Goal: Information Seeking & Learning: Learn about a topic

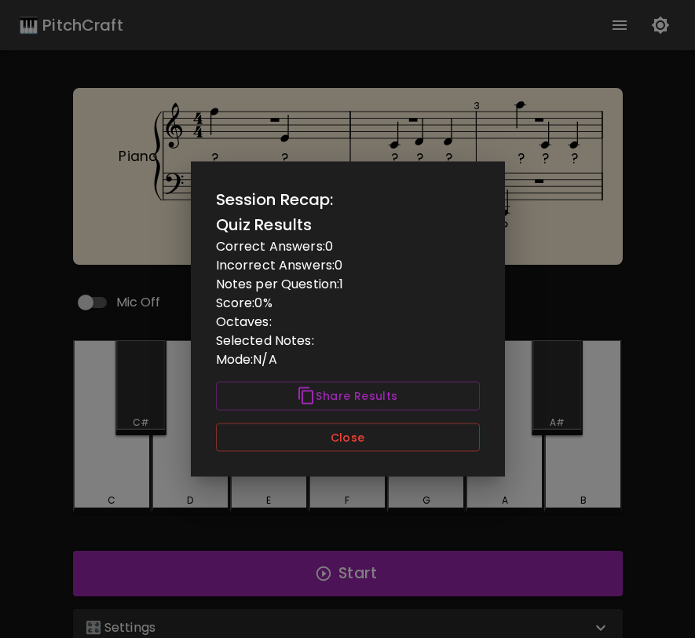
scroll to position [35, 0]
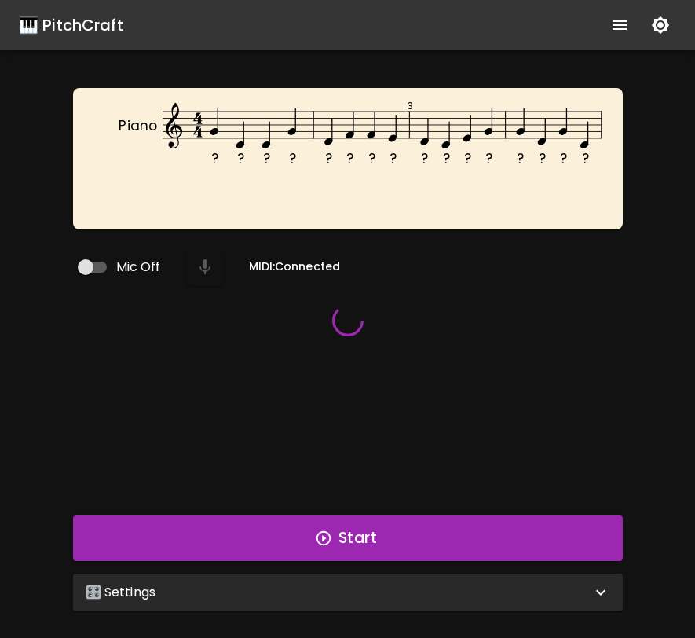
scroll to position [31, 0]
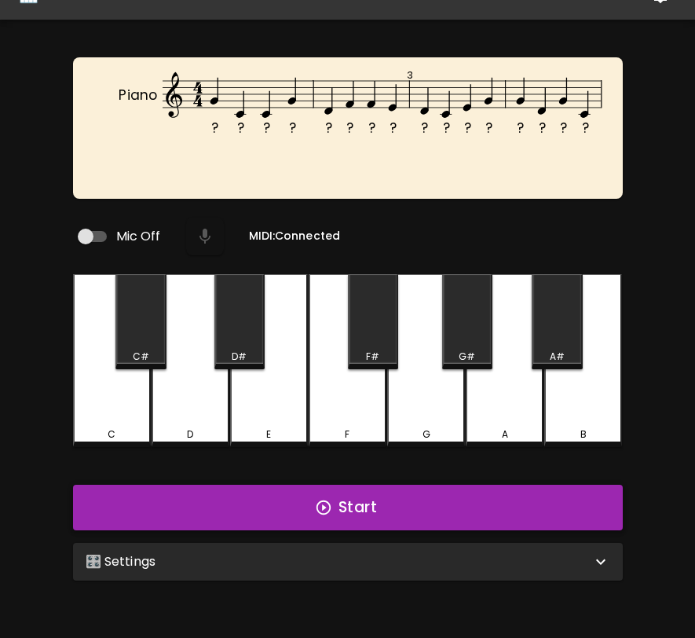
click at [329, 499] on icon "button" at bounding box center [323, 507] width 17 height 17
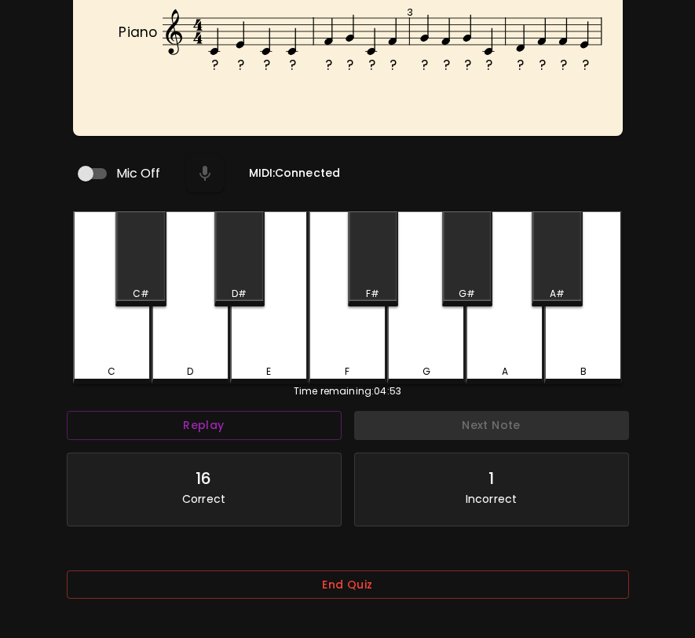
scroll to position [100, 0]
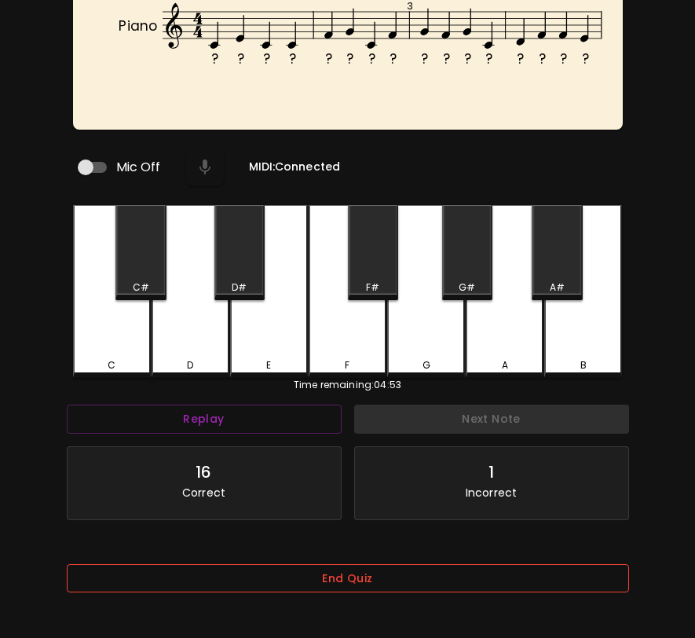
click at [372, 572] on button "End Quiz" at bounding box center [348, 578] width 562 height 29
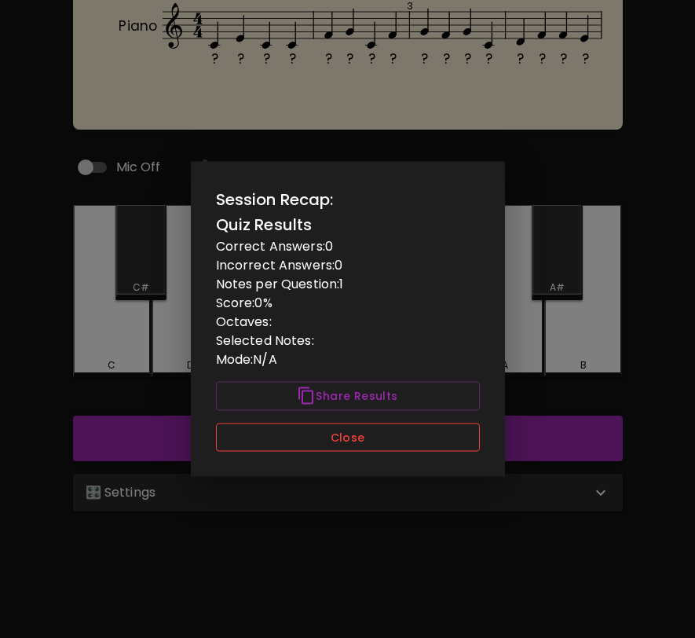
click at [405, 438] on button "Close" at bounding box center [348, 437] width 264 height 29
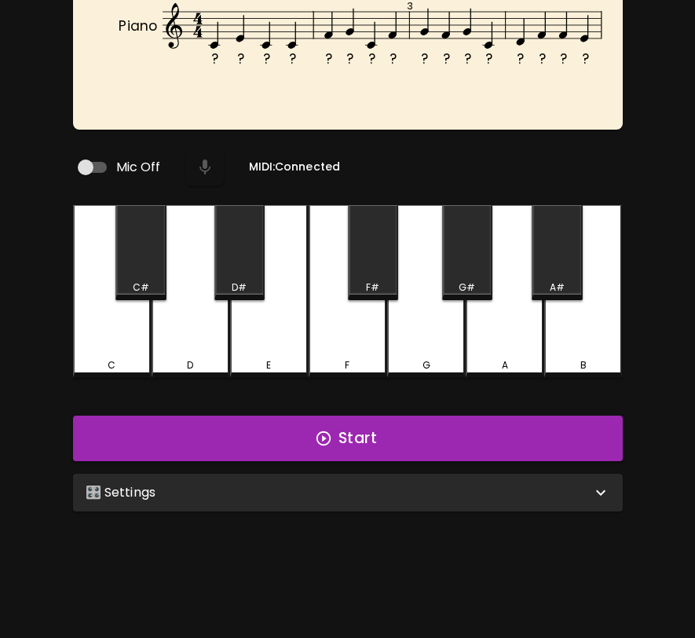
click at [399, 474] on div "🎛️ Settings" at bounding box center [348, 493] width 550 height 38
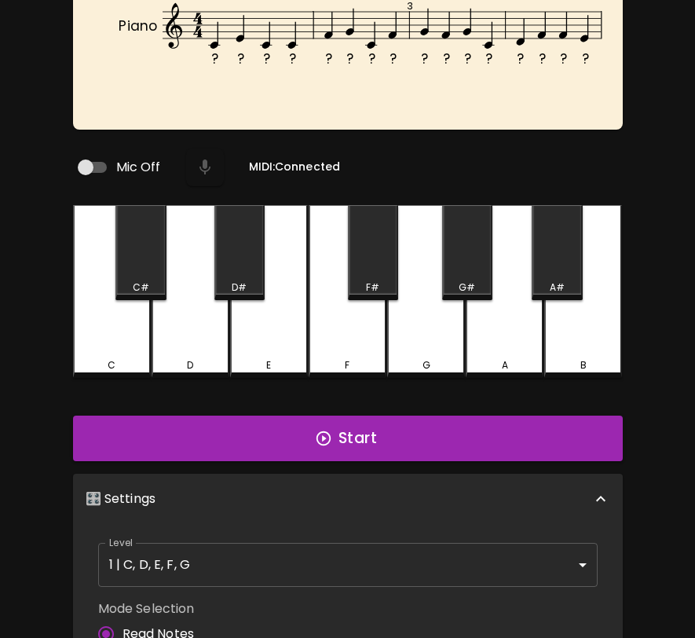
click at [377, 548] on body "🎹 PitchCraft About Badges Wizard Reading Pro Log Out ? ? ? ? ? ? ? ? ? ? ? ? ? …" at bounding box center [347, 437] width 695 height 1074
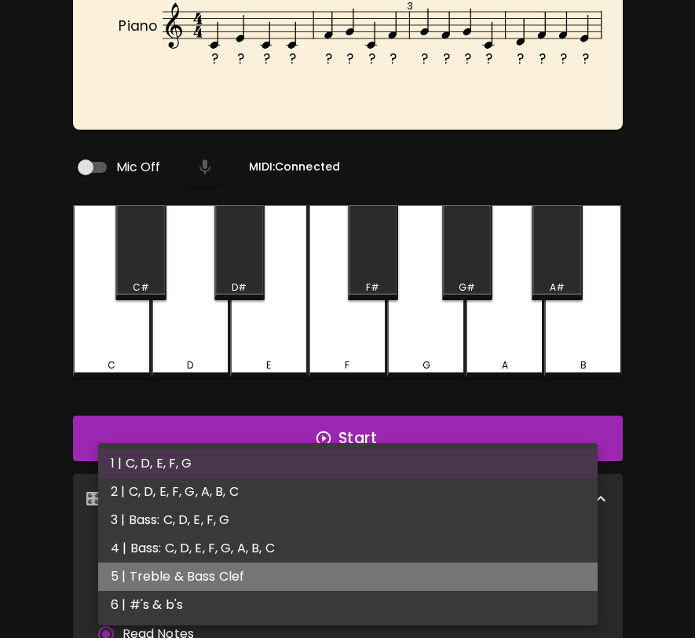
click at [370, 571] on li "5 | Treble & Bass Clef" at bounding box center [348, 576] width 500 height 28
type input "9"
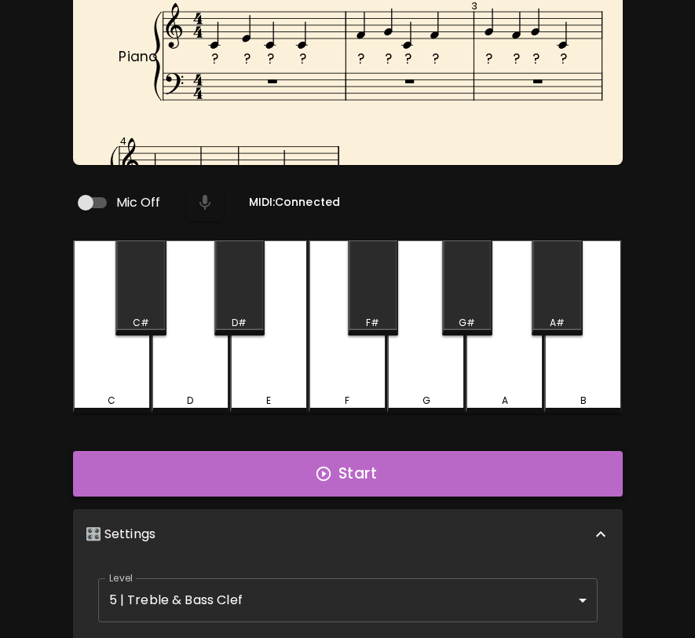
click at [496, 457] on button "Start" at bounding box center [348, 474] width 550 height 46
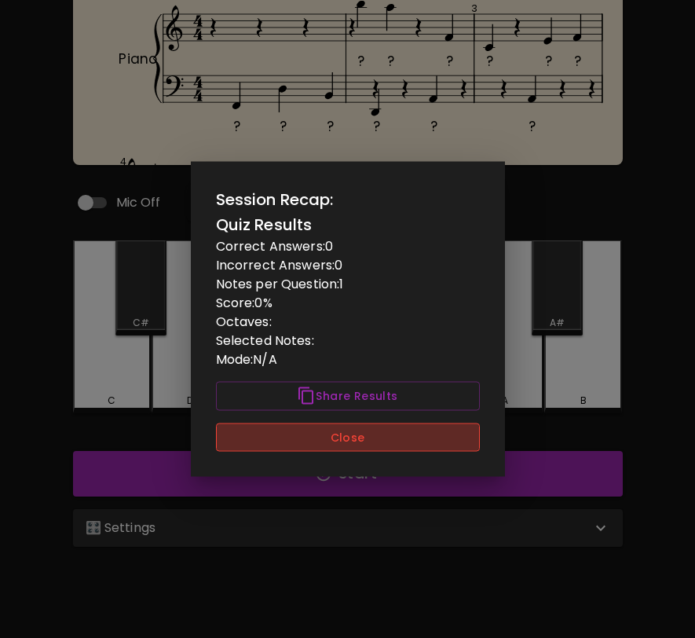
click at [405, 438] on button "Close" at bounding box center [348, 437] width 264 height 29
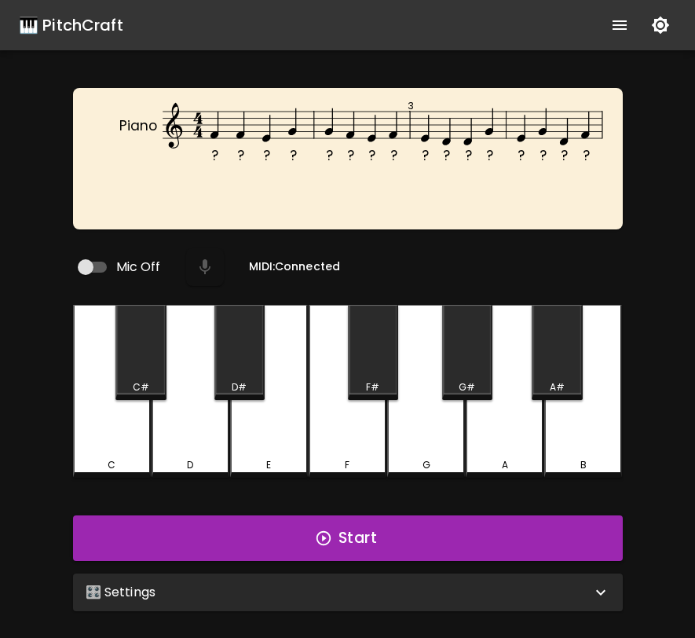
scroll to position [157, 0]
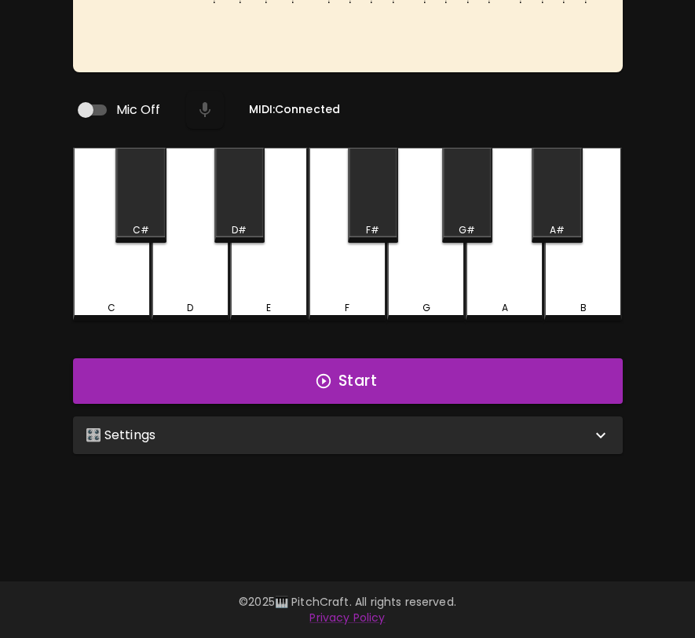
click at [408, 426] on div "🎛️ Settings" at bounding box center [339, 435] width 506 height 19
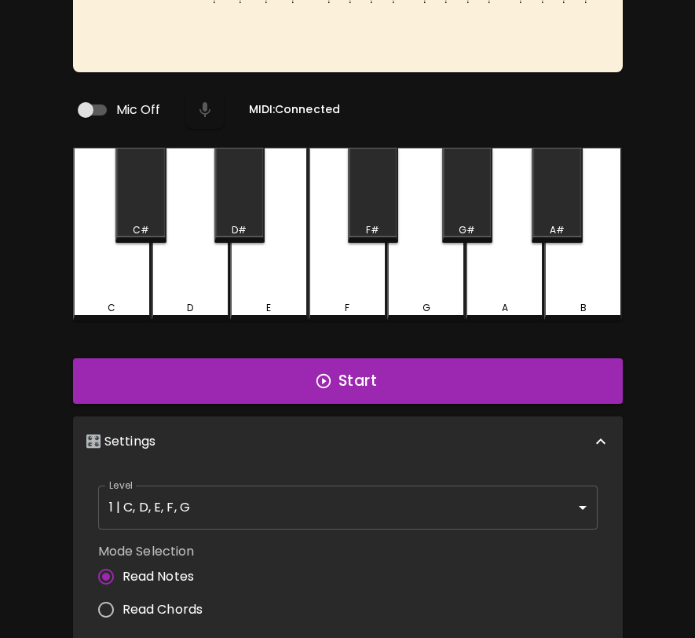
scroll to position [6, 0]
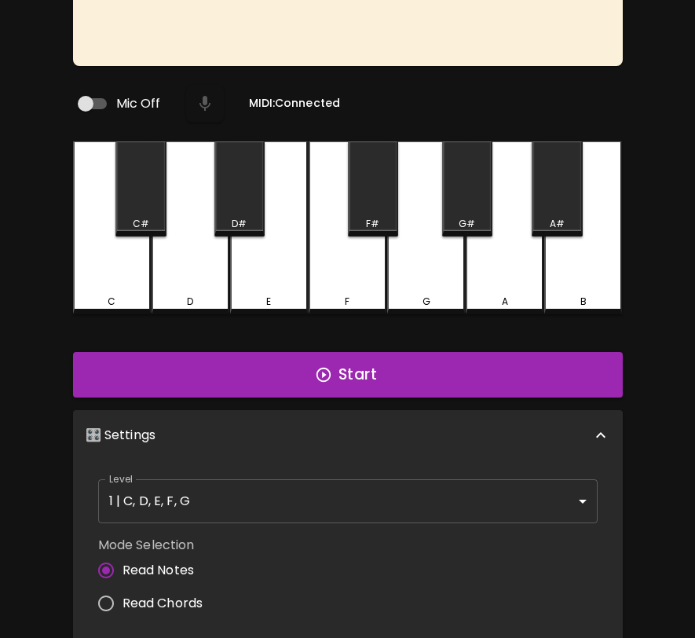
click at [409, 498] on body "🎹 PitchCraft About Badges Wizard Reading Pro Log Out ? ? ? ? ? ? ? ? ? ? ? ? ? …" at bounding box center [347, 380] width 695 height 1074
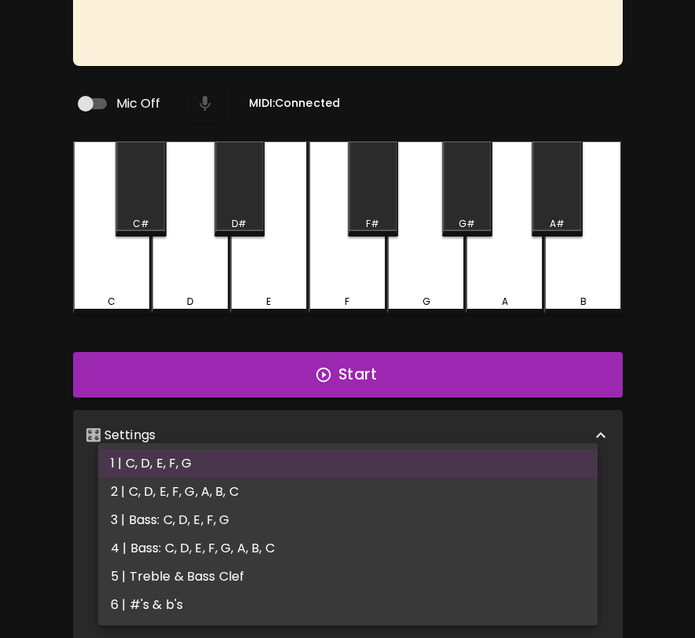
click at [401, 569] on li "5 | Treble & Bass Clef" at bounding box center [348, 576] width 500 height 28
type input "9"
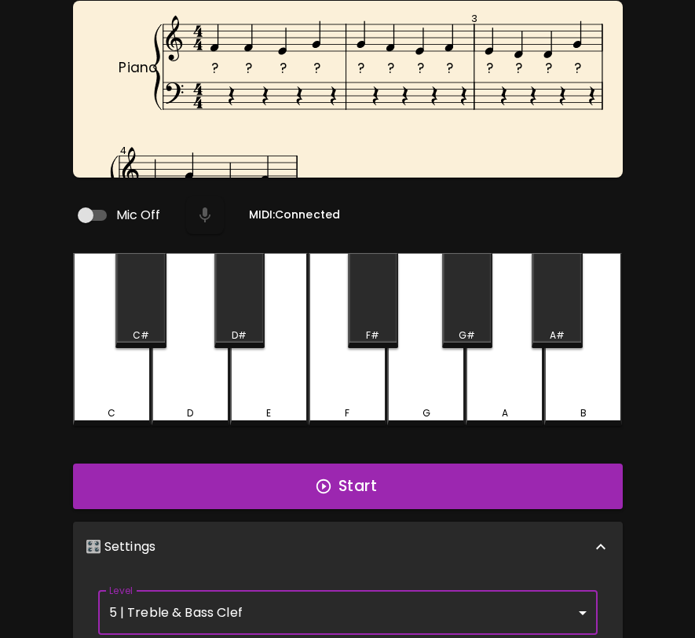
scroll to position [49, 0]
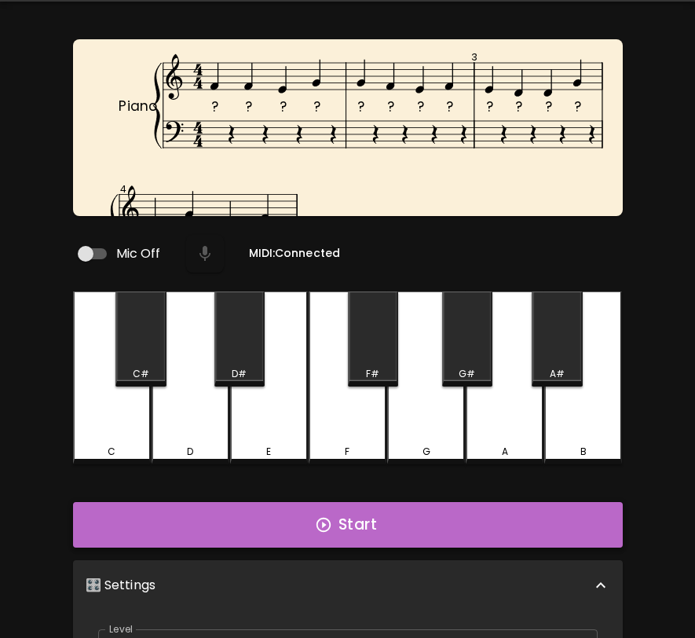
click at [463, 515] on button "Start" at bounding box center [348, 525] width 550 height 46
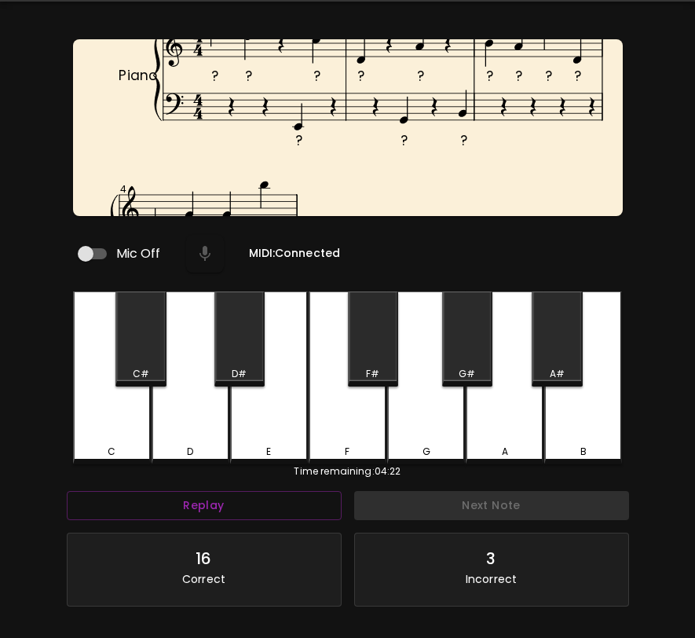
scroll to position [0, 0]
